Goal: Transaction & Acquisition: Purchase product/service

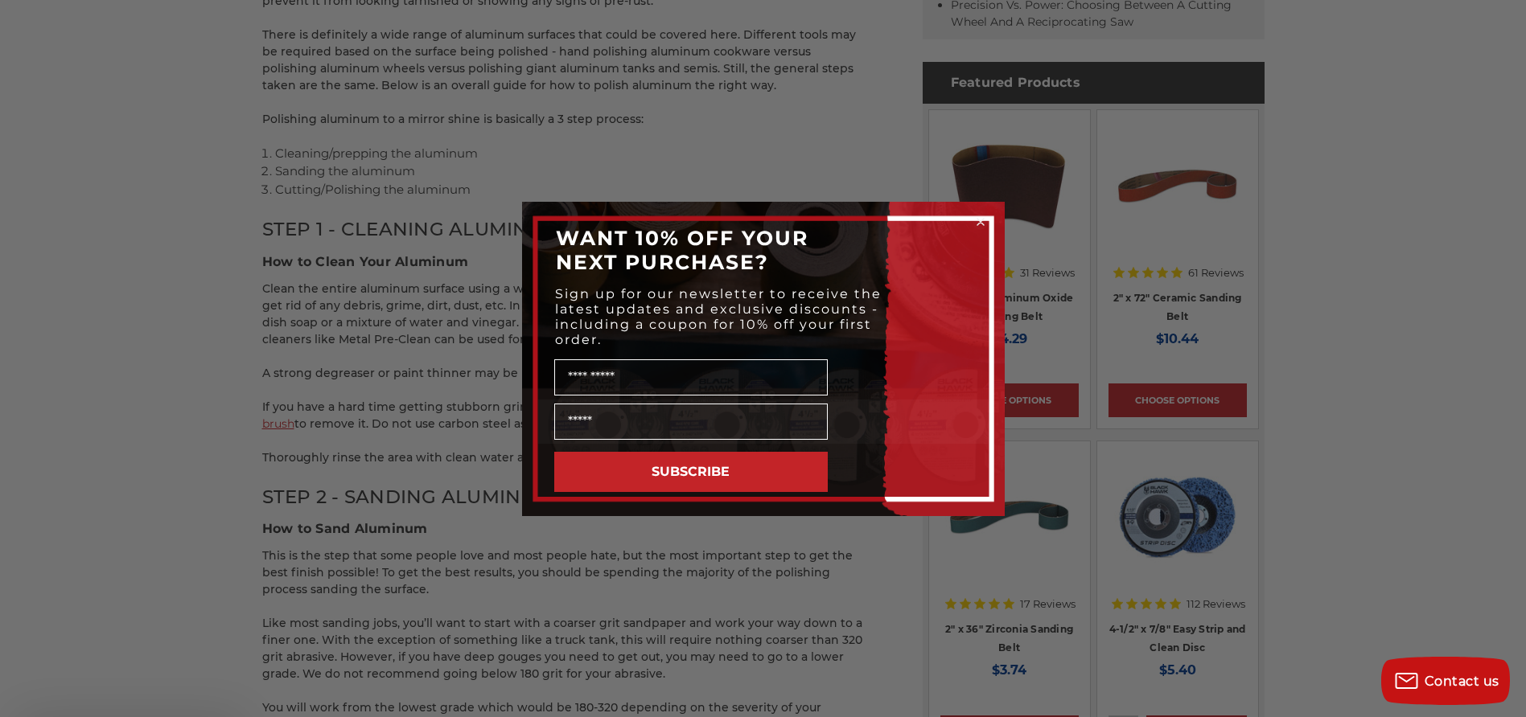
scroll to position [965, 0]
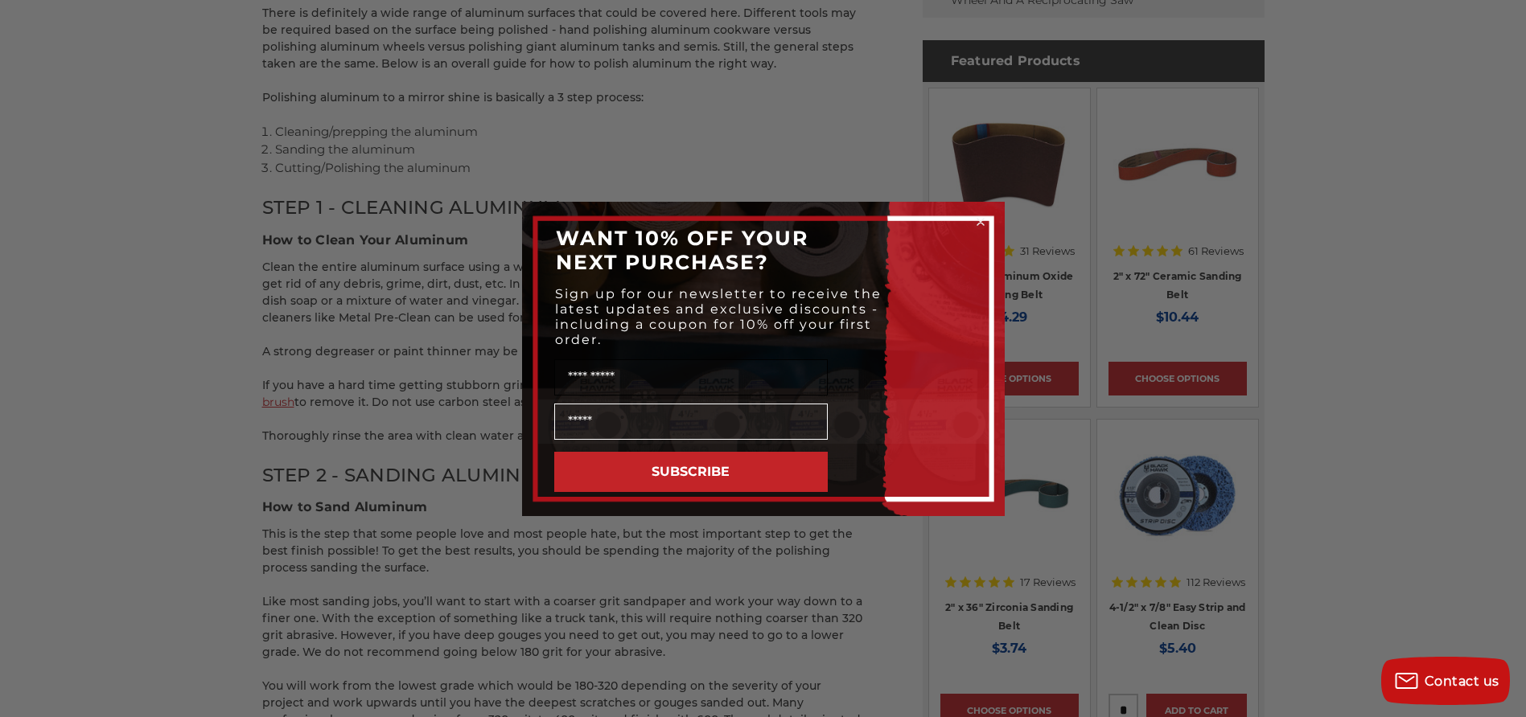
click at [599, 361] on input "Name" at bounding box center [690, 378] width 273 height 36
type input "***"
type input "**********"
click at [658, 463] on button "SUBSCRIBE" at bounding box center [690, 472] width 273 height 40
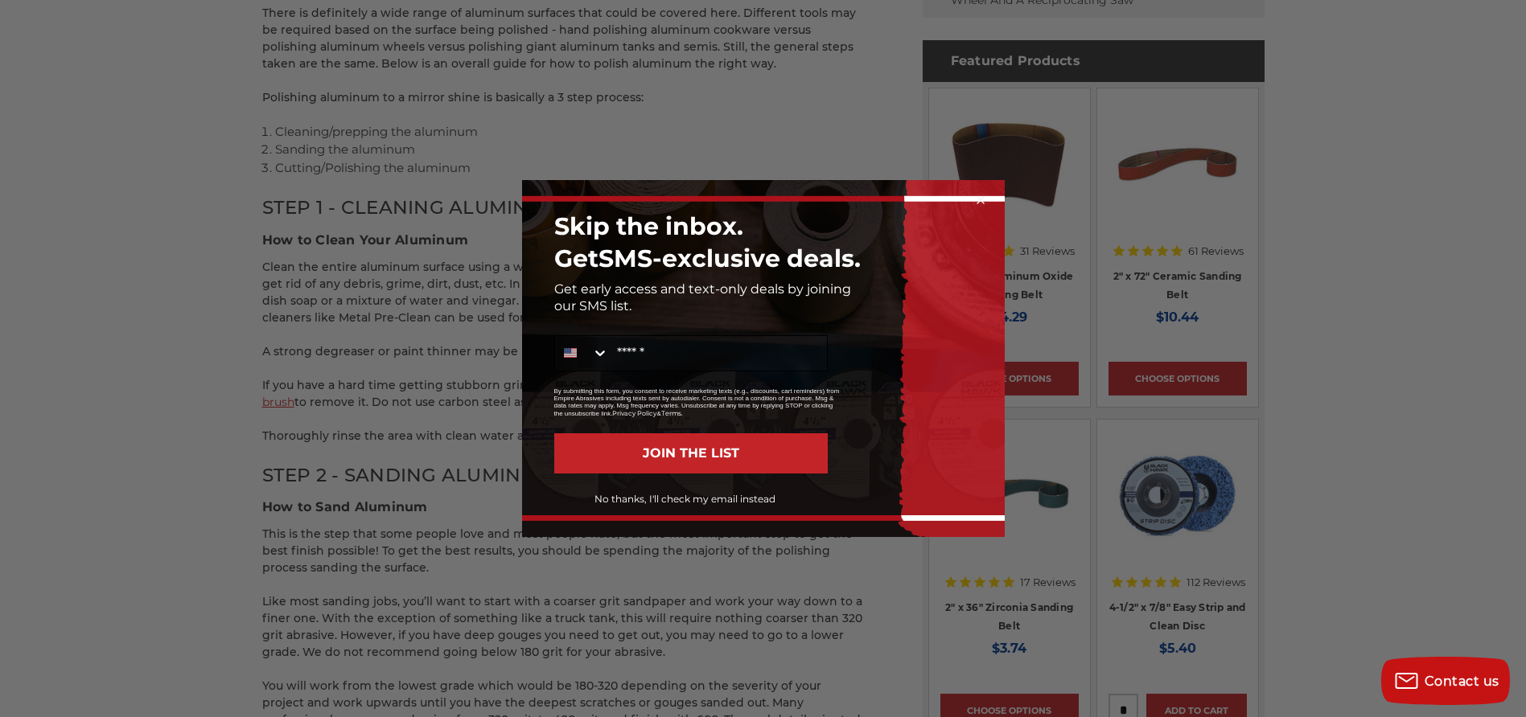
click at [658, 347] on input "Mobile" at bounding box center [718, 353] width 218 height 35
type input "**********"
click at [675, 450] on button "JOIN THE LIST" at bounding box center [690, 454] width 273 height 40
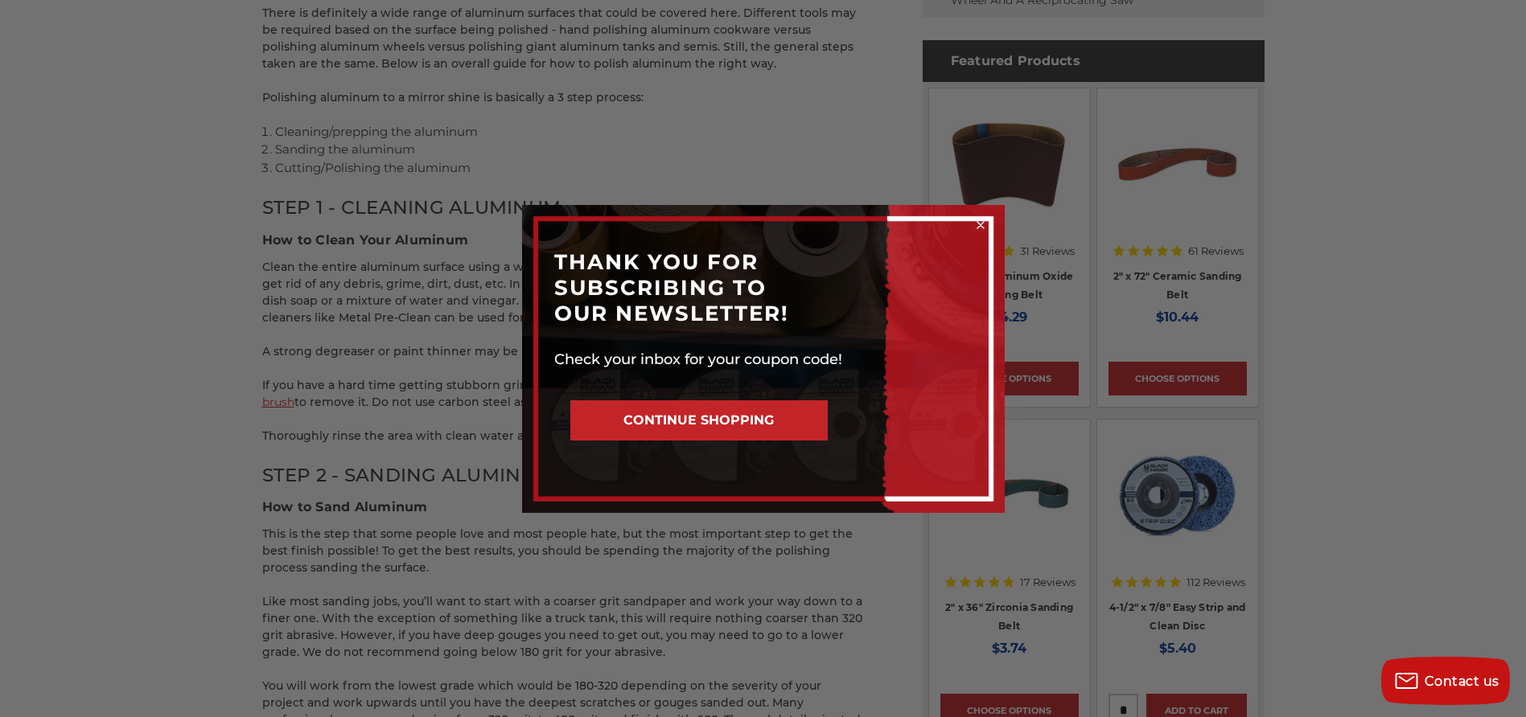
click at [673, 416] on button "CONTINUE SHOPPING" at bounding box center [698, 421] width 257 height 40
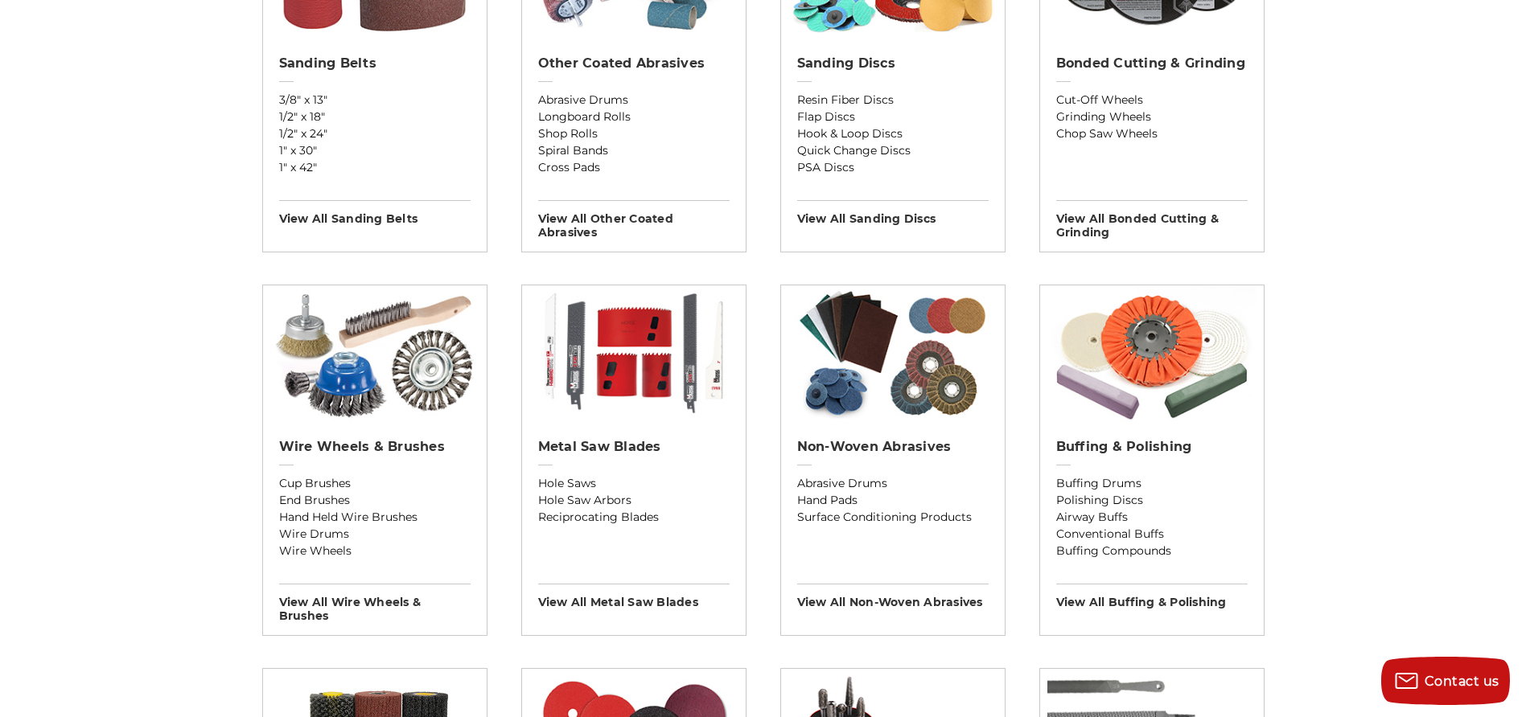
scroll to position [804, 0]
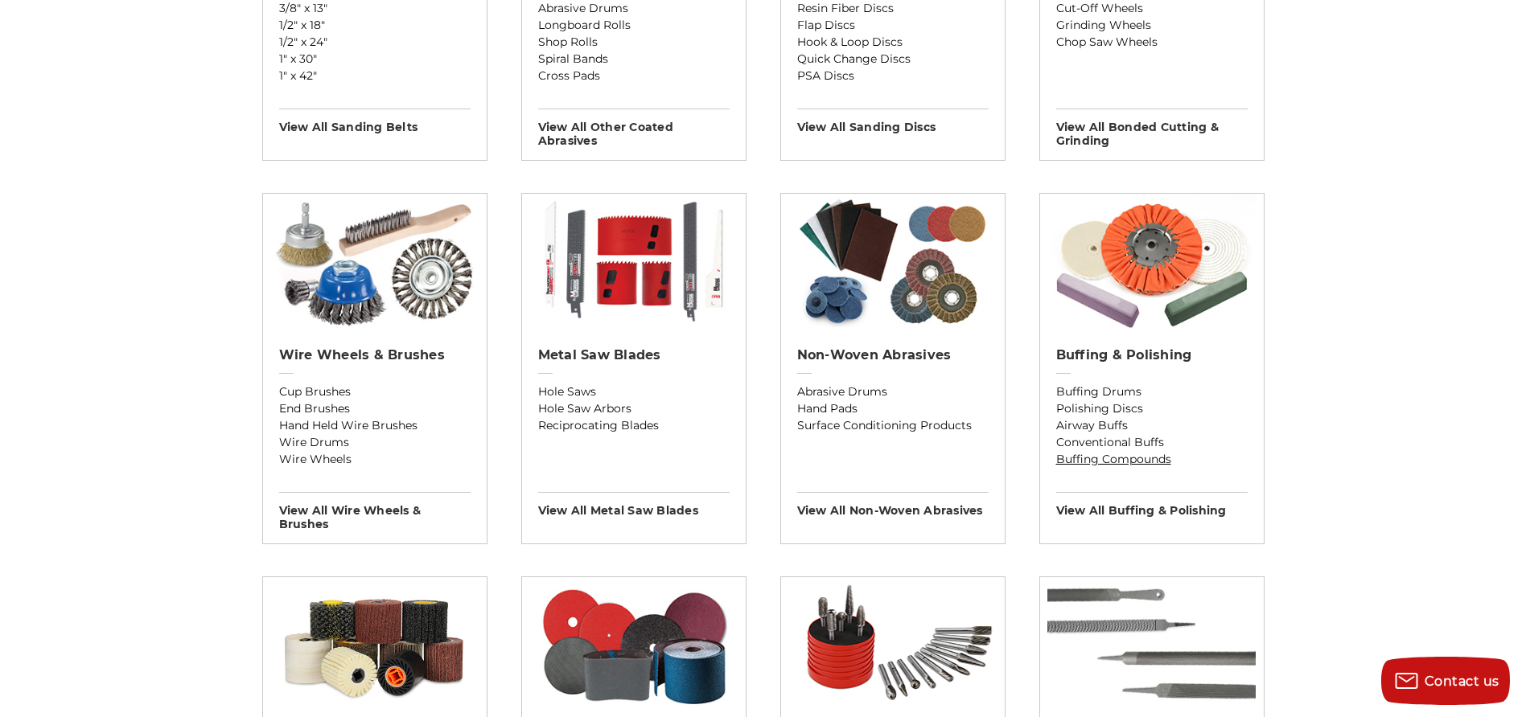
click at [1097, 458] on link "Buffing Compounds" at bounding box center [1151, 459] width 191 height 17
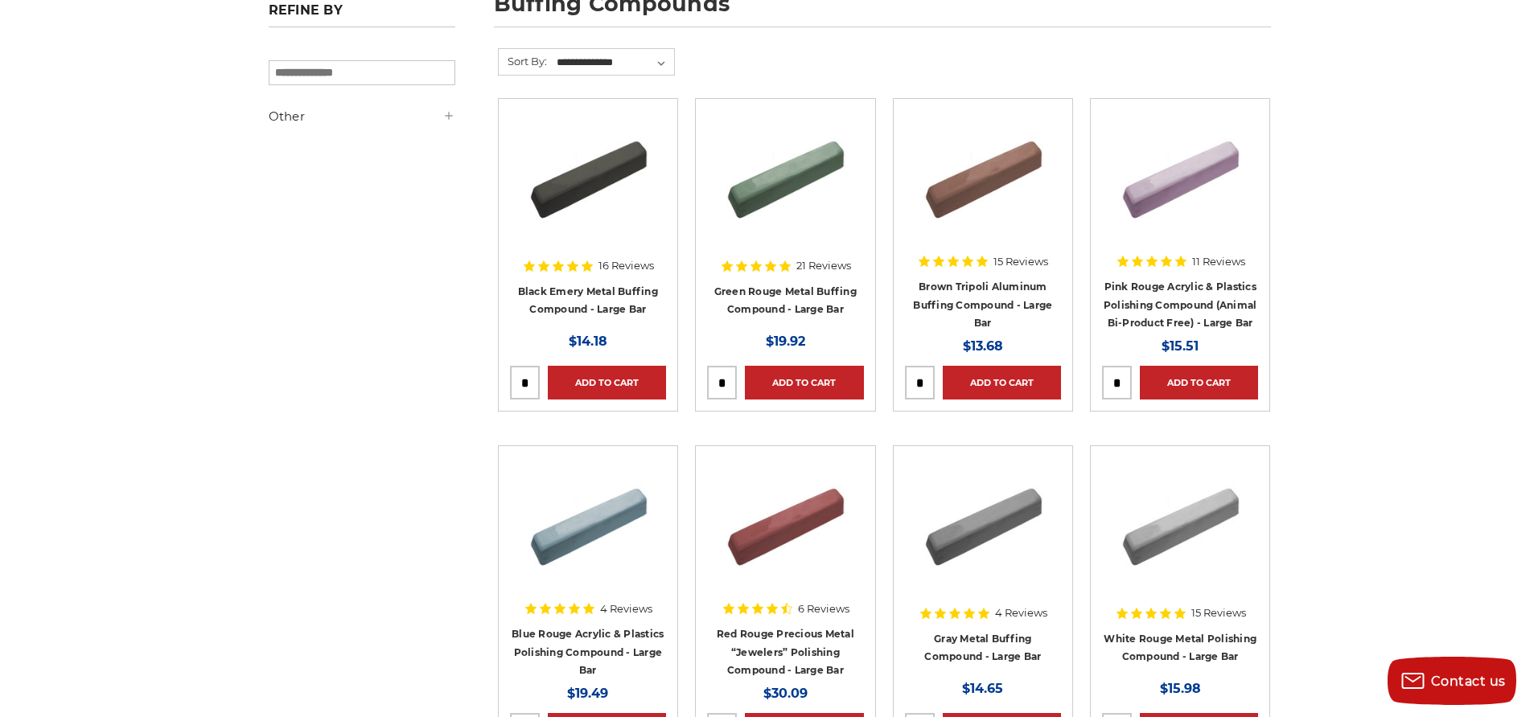
scroll to position [161, 0]
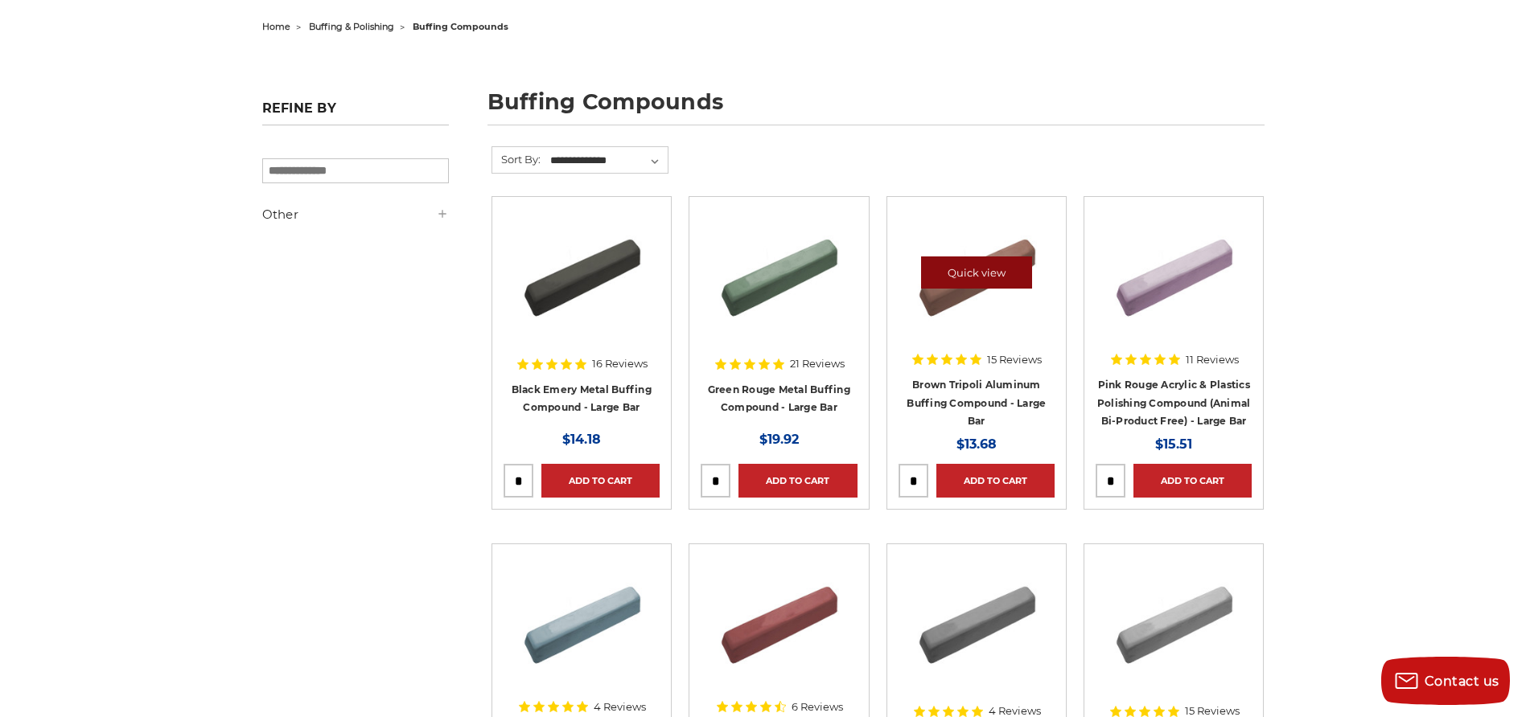
click at [962, 277] on link "Quick view" at bounding box center [976, 273] width 111 height 32
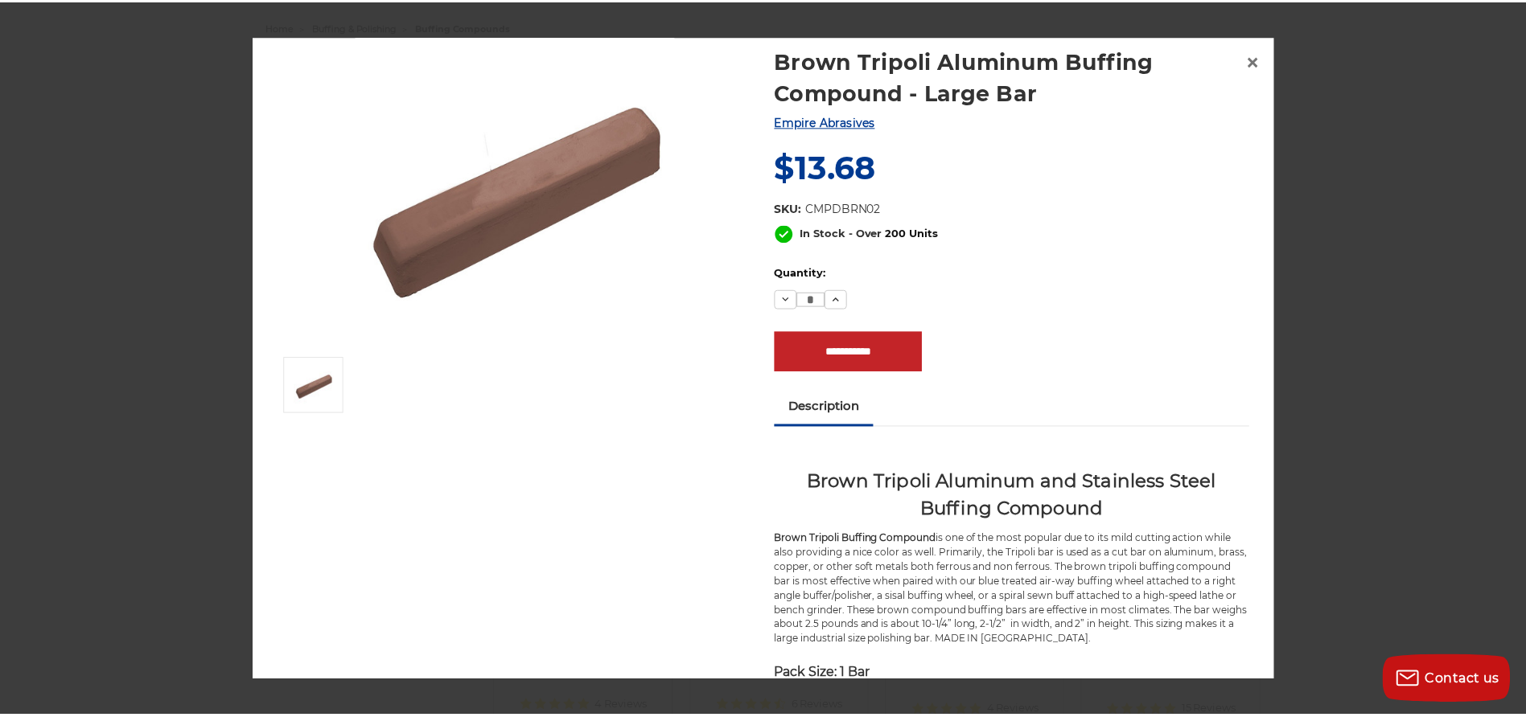
scroll to position [0, 0]
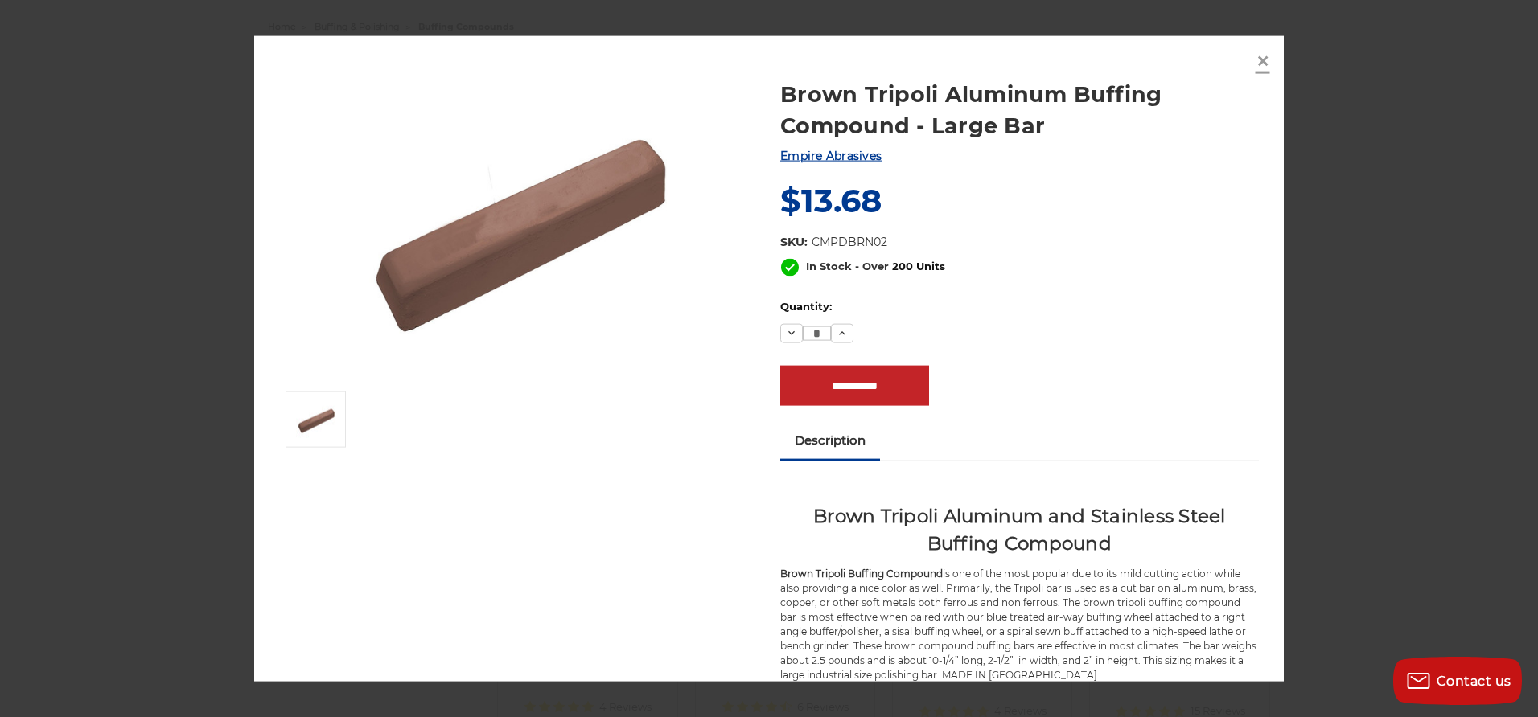
click at [1263, 60] on span "×" at bounding box center [1263, 59] width 14 height 31
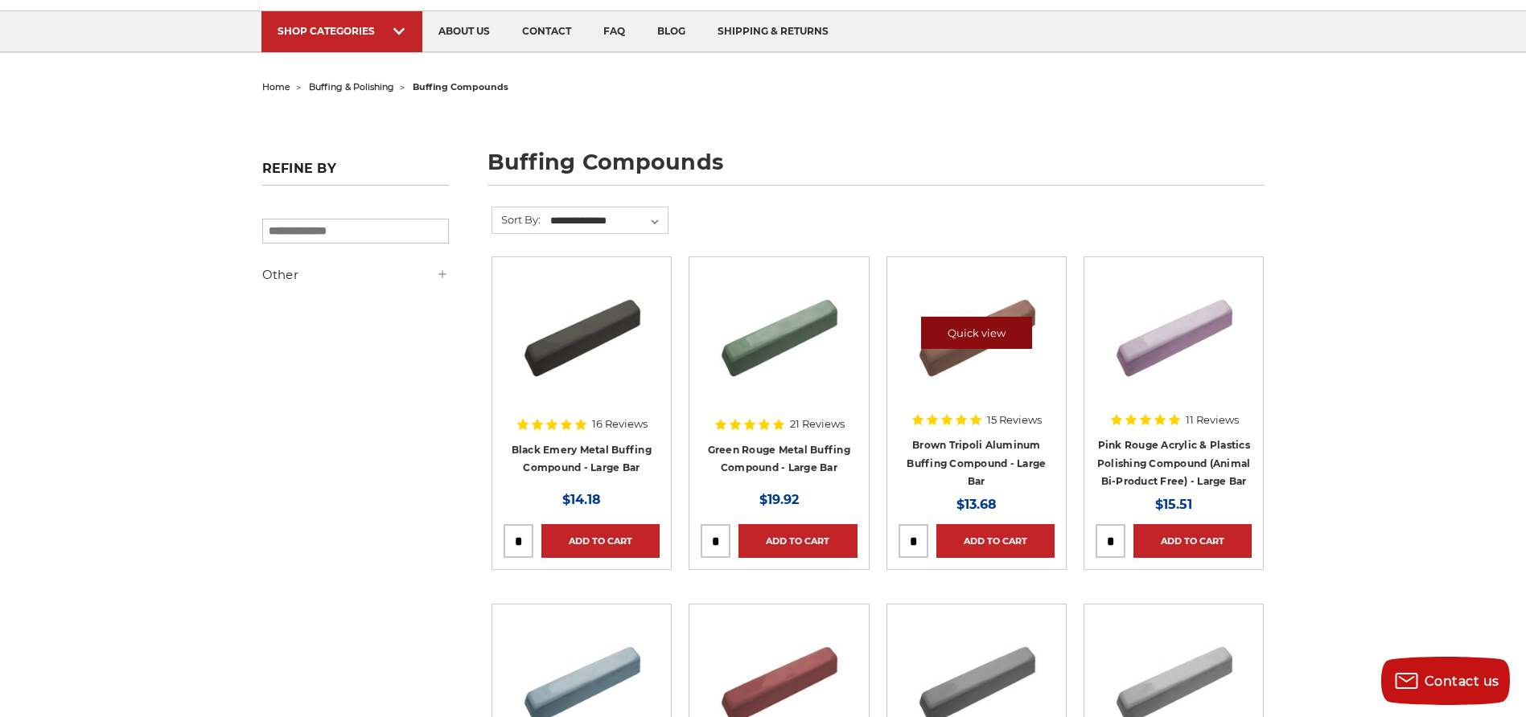
scroll to position [161, 0]
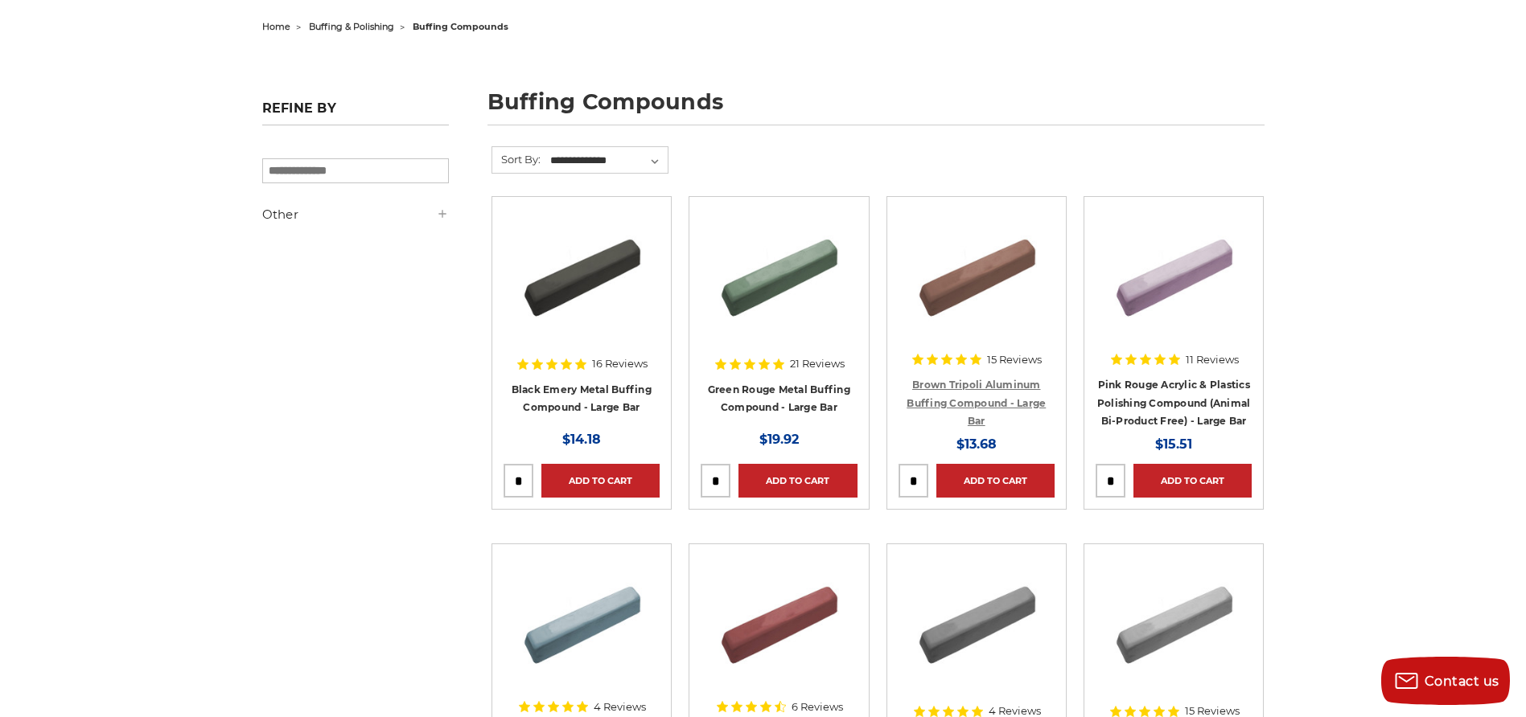
click at [937, 384] on link "Brown Tripoli Aluminum Buffing Compound - Large Bar" at bounding box center [976, 403] width 139 height 48
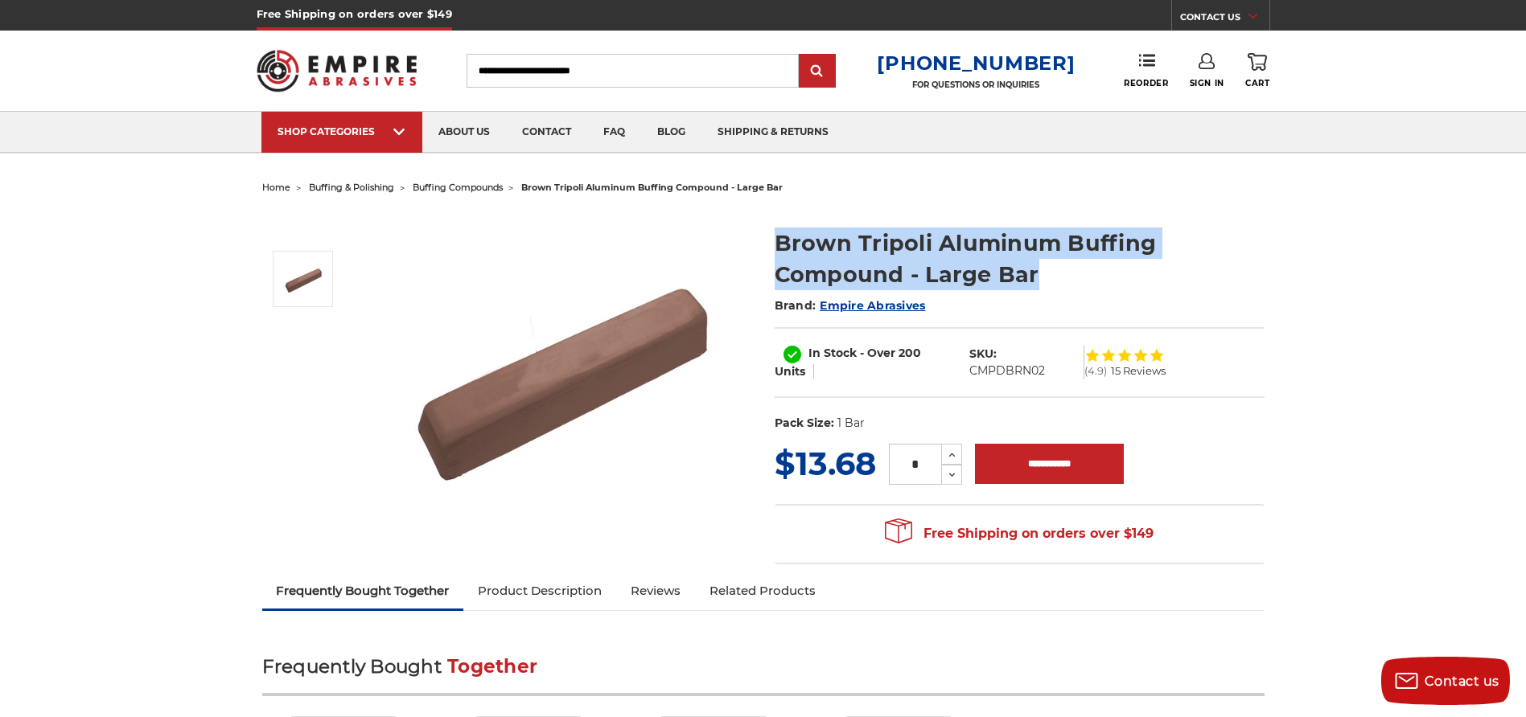
drag, startPoint x: 775, startPoint y: 238, endPoint x: 1078, endPoint y: 265, distance: 303.7
click at [1078, 265] on h1 "Brown Tripoli Aluminum Buffing Compound - Large Bar" at bounding box center [1020, 259] width 490 height 63
drag, startPoint x: 1078, startPoint y: 265, endPoint x: 1006, endPoint y: 269, distance: 71.7
